Goal: Information Seeking & Learning: Find specific fact

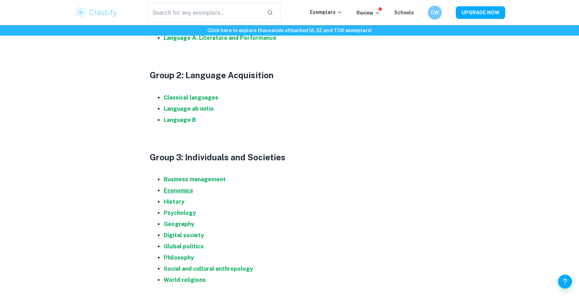
scroll to position [443, 0]
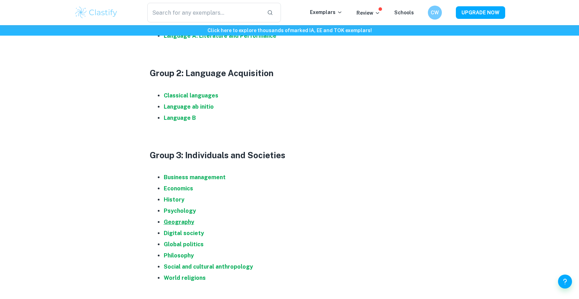
click at [175, 224] on strong "Geography" at bounding box center [179, 222] width 30 height 7
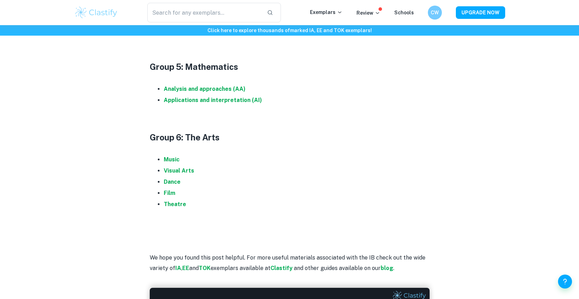
scroll to position [845, 0]
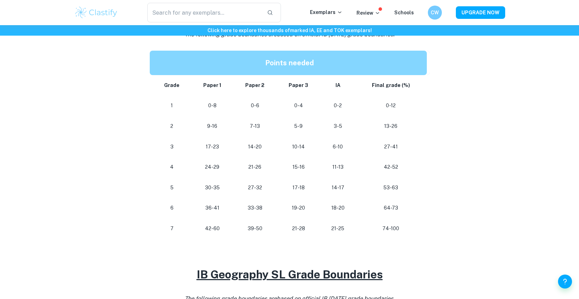
scroll to position [358, 0]
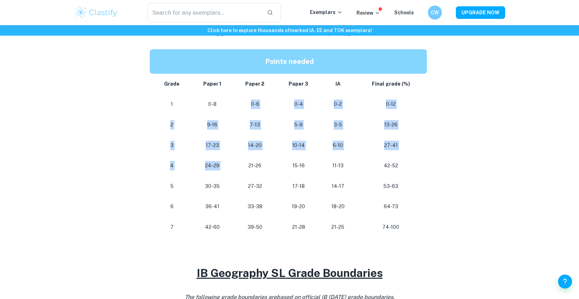
drag, startPoint x: 249, startPoint y: 102, endPoint x: 266, endPoint y: 159, distance: 59.0
click at [266, 159] on tbody "Grade Paper 1 Paper 2 Paper 3 IA Final grade (%) 1 0-8 0-6 0-4 0-2 0-12 2 9-16 …" at bounding box center [290, 156] width 280 height 164
click at [266, 159] on td "21-26" at bounding box center [254, 166] width 43 height 21
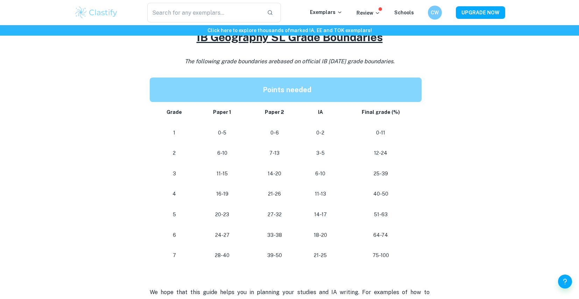
scroll to position [596, 0]
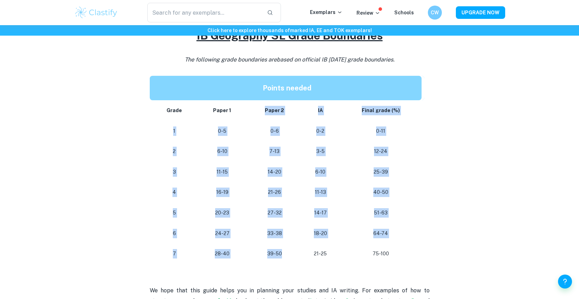
drag, startPoint x: 289, startPoint y: 257, endPoint x: 264, endPoint y: 115, distance: 144.2
click at [264, 115] on tbody "Grade Paper 1 Paper 2 IA Final grade (%) 1 0-5 0-6 0-2 0-11 2 6-10 7-13 3-5 12-…" at bounding box center [287, 182] width 275 height 164
click at [264, 115] on p "Paper 2" at bounding box center [274, 110] width 41 height 9
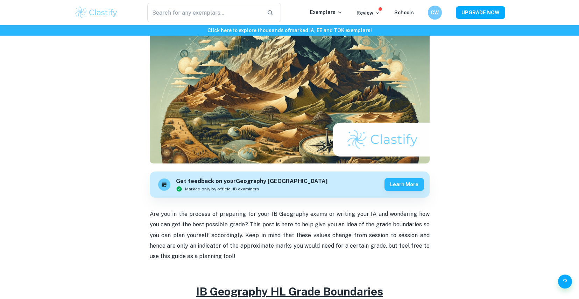
scroll to position [82, 0]
